Goal: Transaction & Acquisition: Purchase product/service

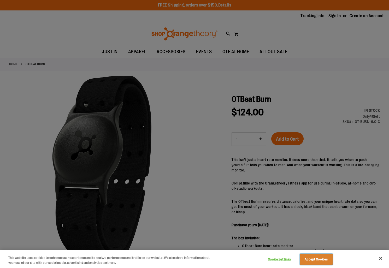
click at [330, 256] on button "Accept Cookies" at bounding box center [316, 259] width 33 height 11
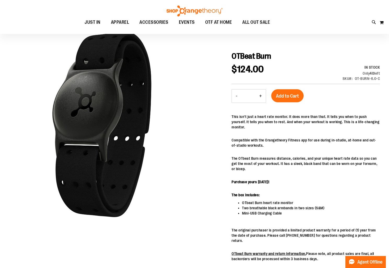
scroll to position [7, 0]
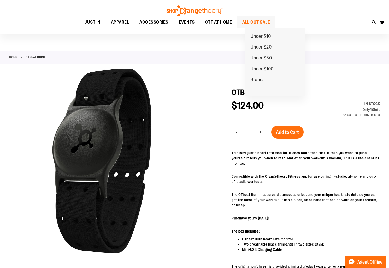
click at [253, 22] on span "ALL OUT SALE" at bounding box center [256, 22] width 28 height 12
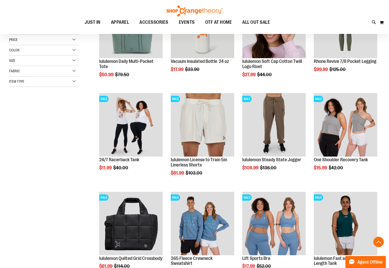
scroll to position [119, 0]
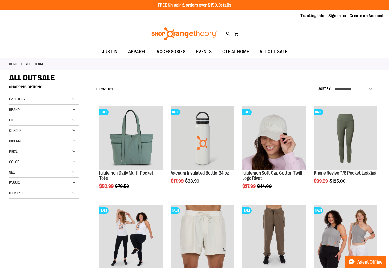
click at [172, 36] on img at bounding box center [185, 33] width 68 height 13
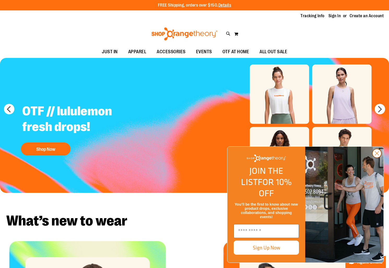
click at [377, 158] on circle "Close dialog" at bounding box center [376, 153] width 9 height 9
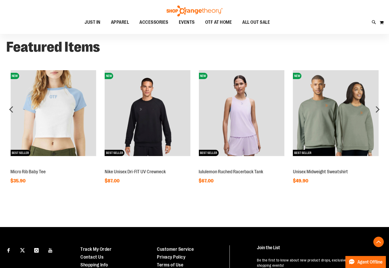
scroll to position [463, 0]
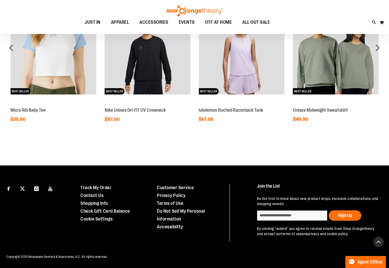
click at [377, 241] on button "Back To Top" at bounding box center [378, 242] width 10 height 10
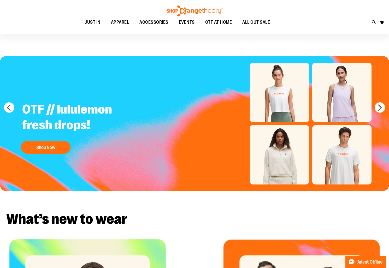
scroll to position [0, 0]
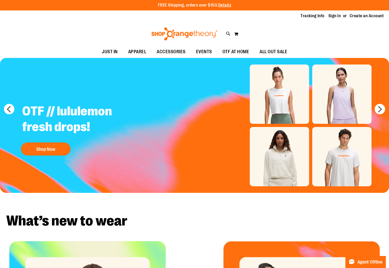
click at [55, 16] on div "Tracking Info Sign In Return to Procurement Create an Account" at bounding box center [194, 15] width 389 height 11
